Goal: Task Accomplishment & Management: Manage account settings

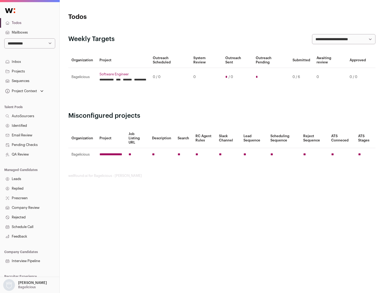
click at [30, 71] on link "Projects" at bounding box center [29, 72] width 59 height 10
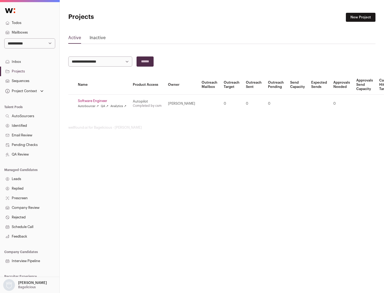
click at [104, 101] on link "Software Engineer" at bounding box center [102, 101] width 48 height 4
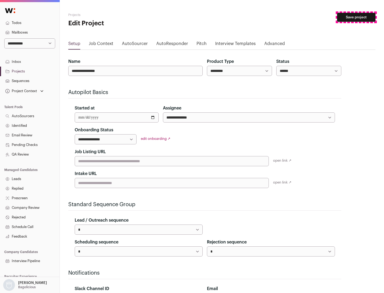
click at [356, 17] on button "Save project" at bounding box center [356, 17] width 38 height 9
